Goal: Transaction & Acquisition: Purchase product/service

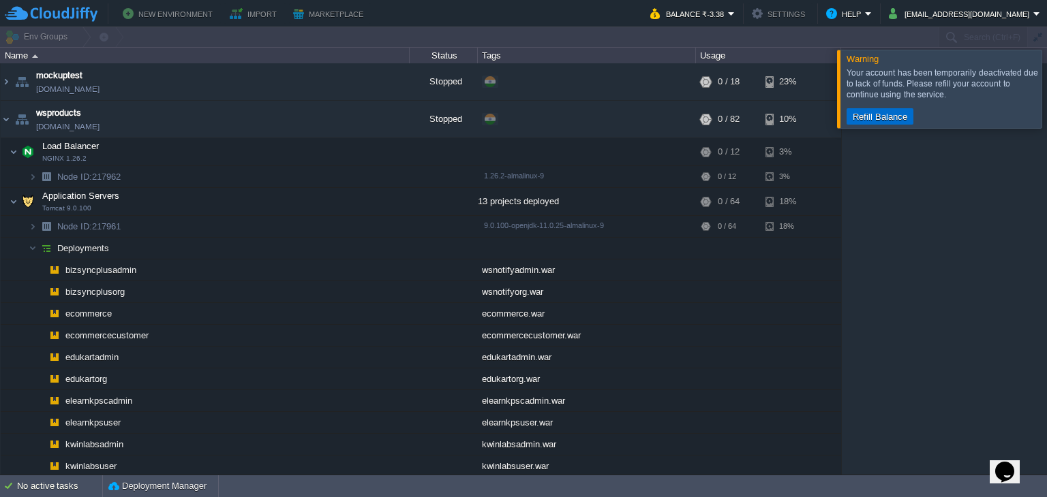
scroll to position [126, 0]
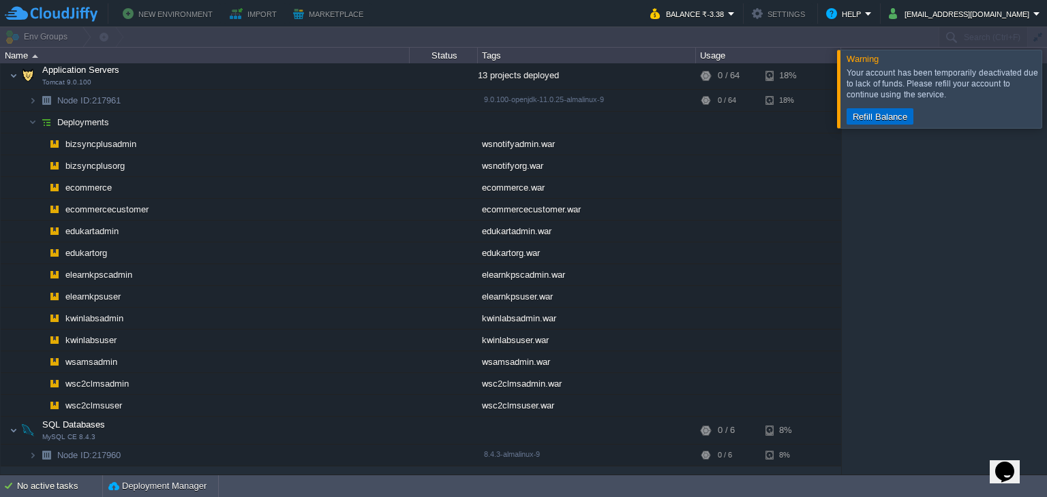
click at [852, 121] on button "Refill Balance" at bounding box center [879, 116] width 63 height 12
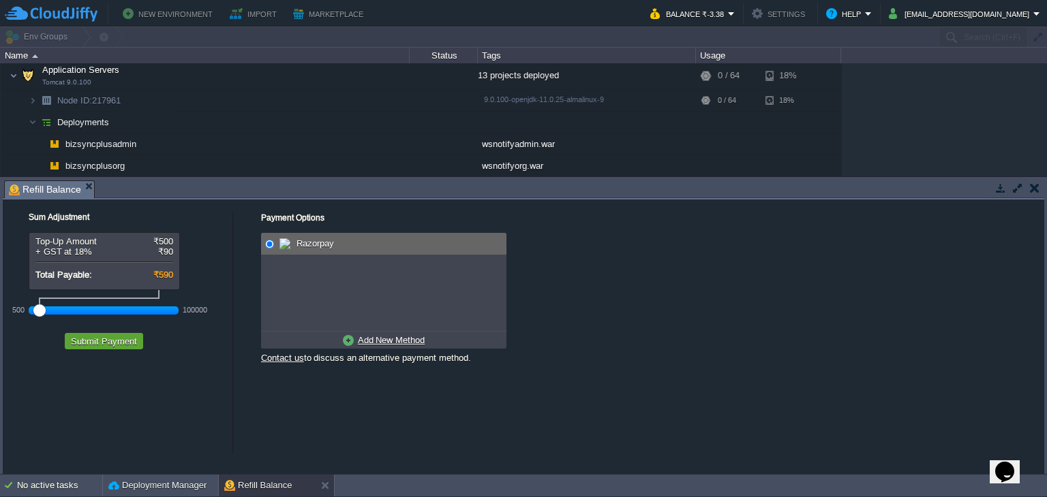
drag, startPoint x: 59, startPoint y: 312, endPoint x: 15, endPoint y: 313, distance: 44.3
click at [29, 313] on div "500 100000" at bounding box center [104, 310] width 150 height 22
click at [381, 337] on u "Add New Method" at bounding box center [391, 340] width 67 height 10
radio input "true"
click at [343, 241] on span "Credit/Debit/Netbanking via RazorPay" at bounding box center [374, 244] width 152 height 10
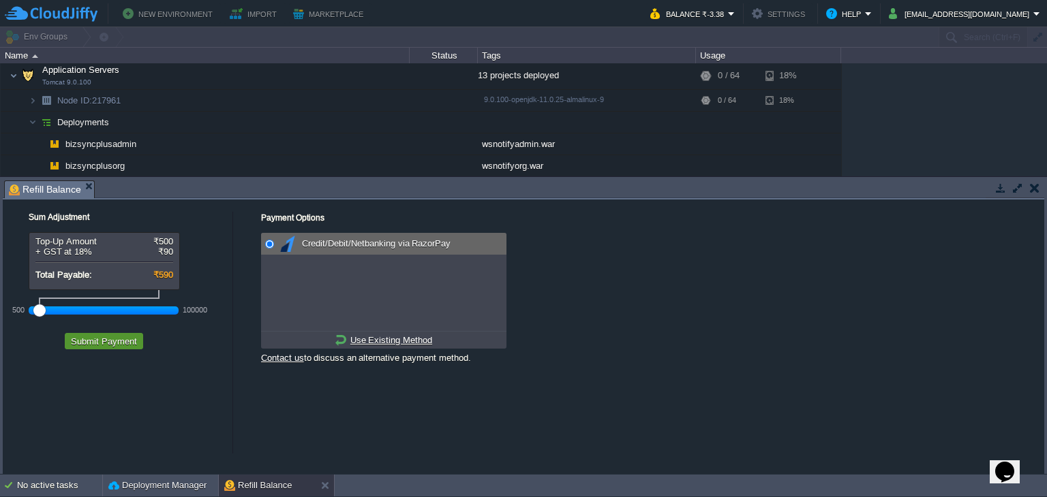
click at [103, 341] on button "Submit Payment" at bounding box center [104, 341] width 74 height 12
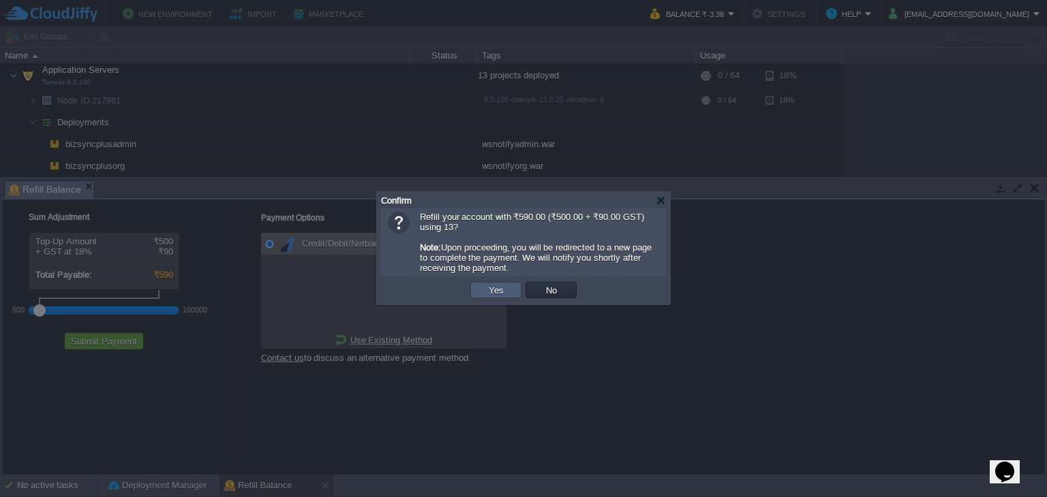
click at [479, 292] on td "Yes" at bounding box center [495, 290] width 51 height 16
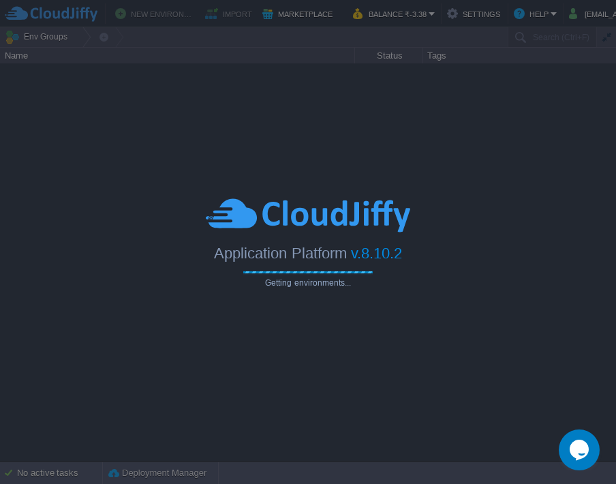
type input "Search (Ctrl+F)"
